Goal: Download file/media

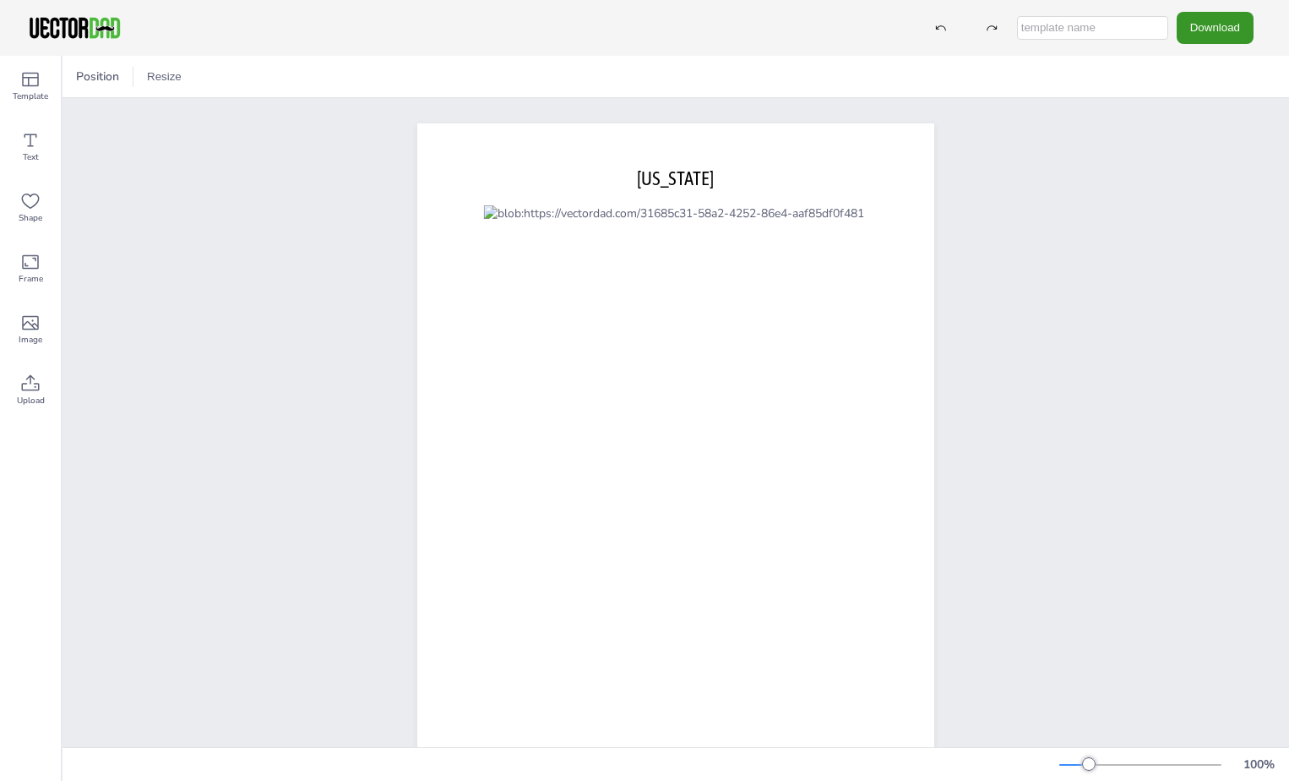
click at [1206, 29] on button "Download" at bounding box center [1215, 27] width 77 height 31
click at [1214, 24] on button "Download" at bounding box center [1215, 27] width 77 height 31
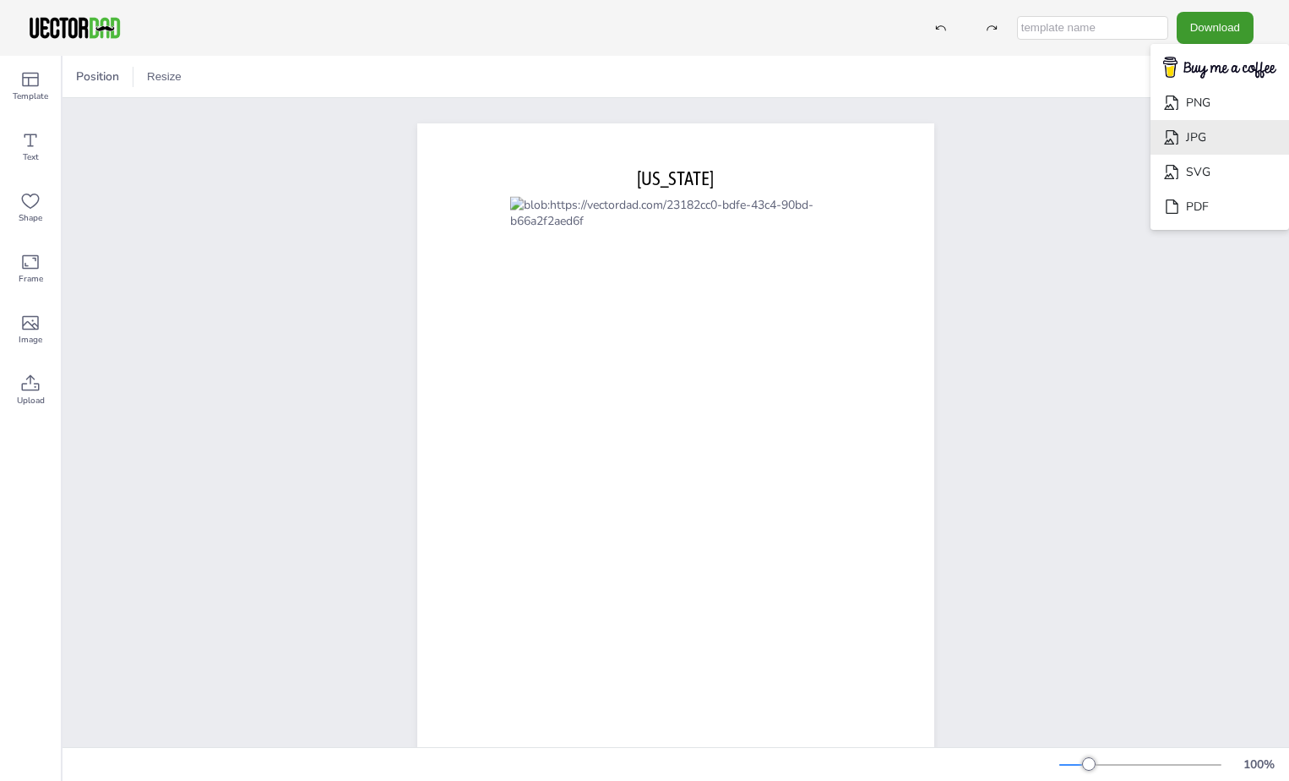
click at [1185, 133] on li "JPG" at bounding box center [1220, 137] width 139 height 35
